Goal: Task Accomplishment & Management: Manage account settings

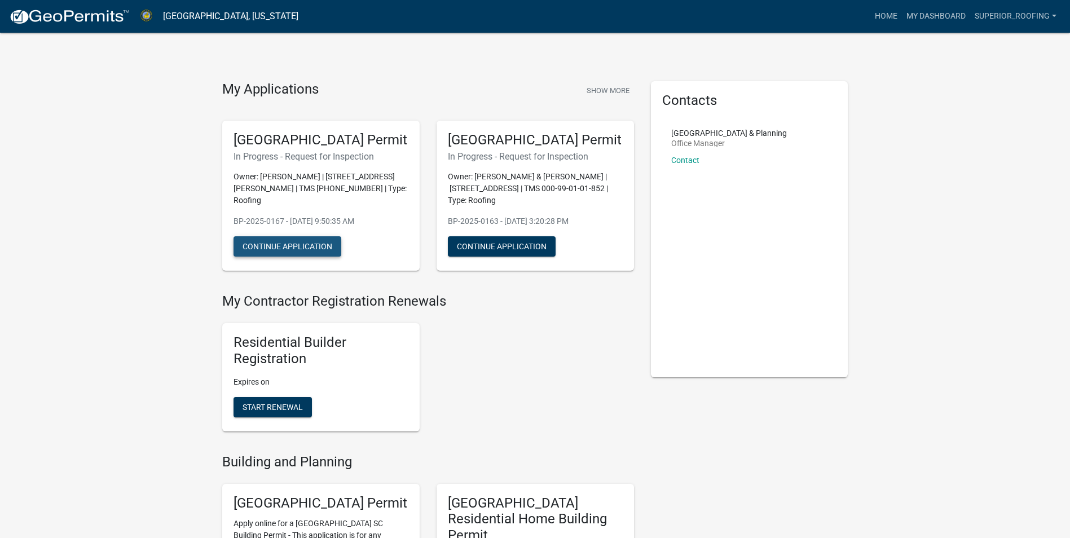
click at [329, 256] on button "Continue Application" at bounding box center [288, 246] width 108 height 20
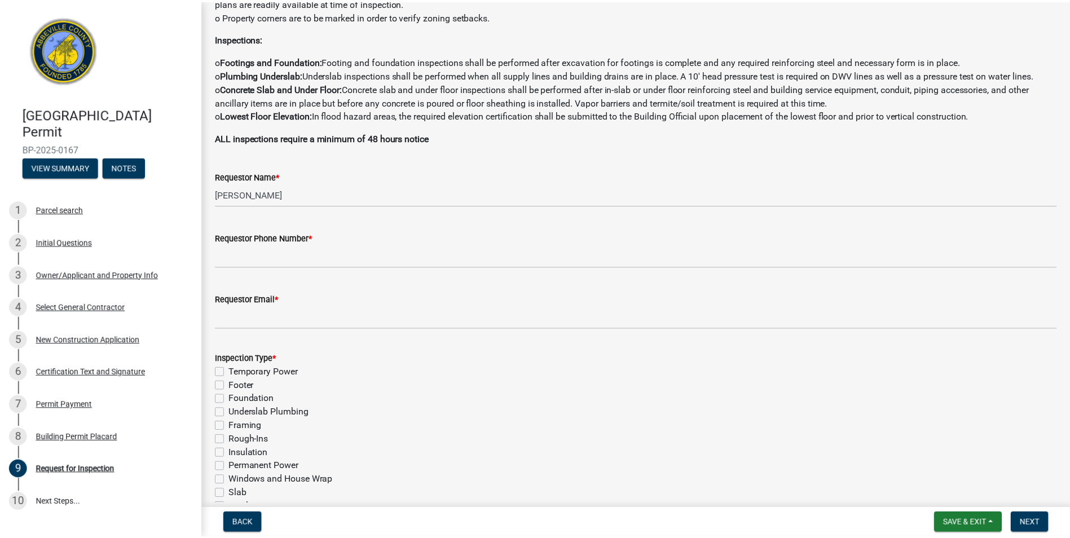
scroll to position [169, 0]
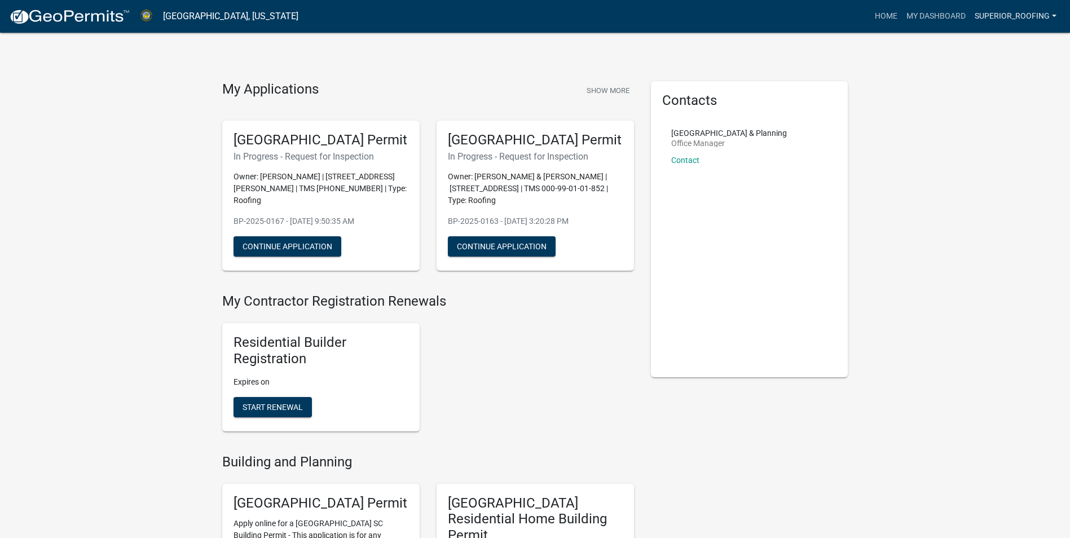
click at [1028, 17] on link "superior_roofing" at bounding box center [1015, 16] width 91 height 21
click at [1027, 42] on link "Account" at bounding box center [1016, 46] width 90 height 27
